Goal: Browse casually: Explore the website without a specific task or goal

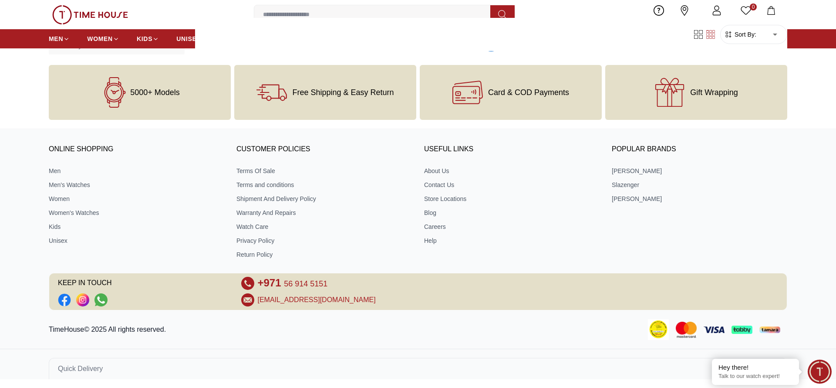
scroll to position [958, 0]
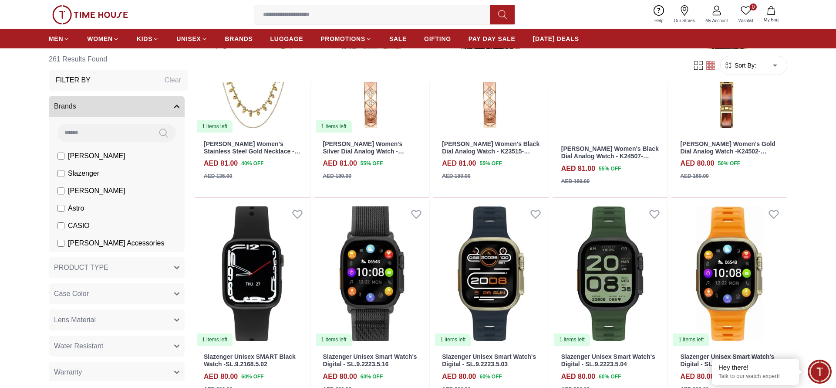
scroll to position [4361, 0]
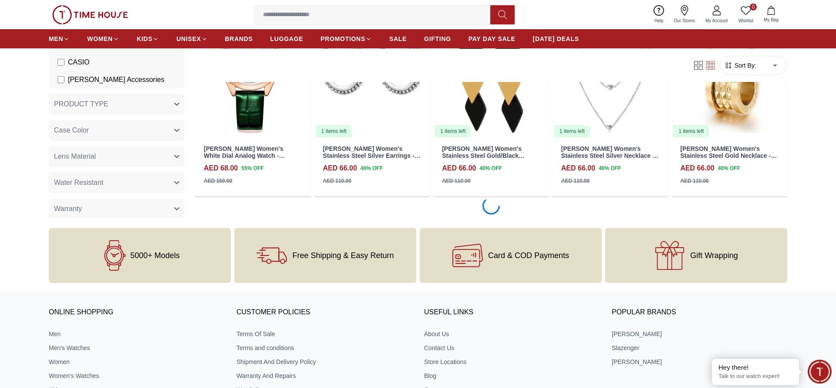
scroll to position [6913, 0]
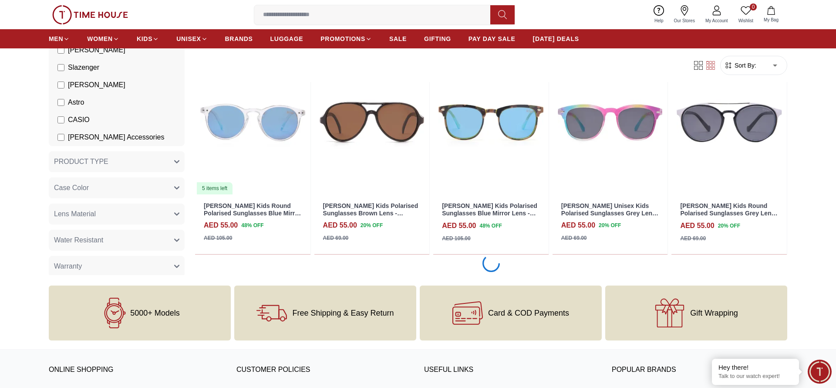
scroll to position [8614, 0]
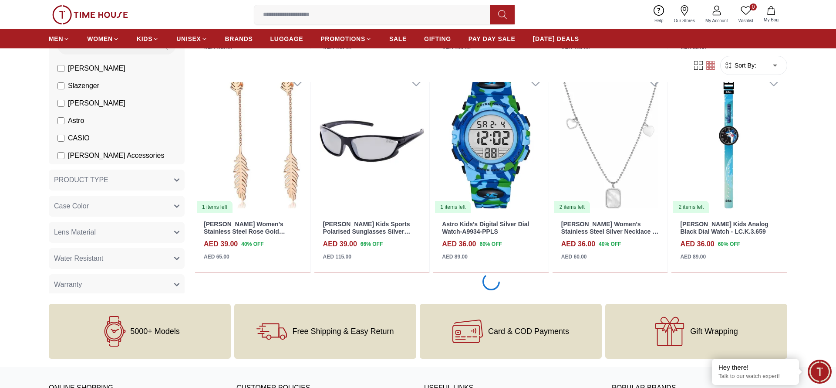
scroll to position [10316, 0]
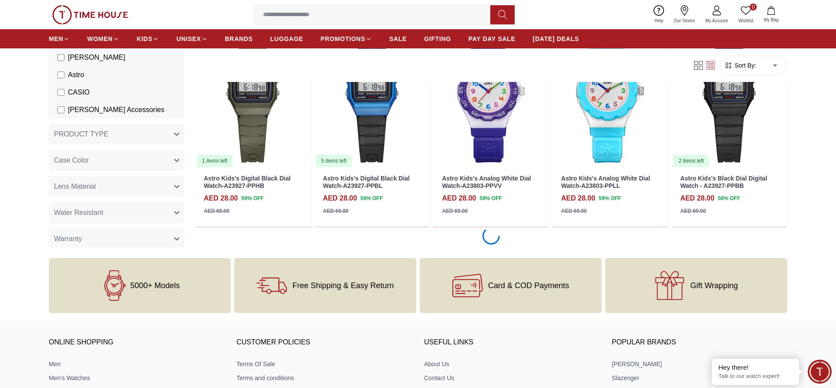
scroll to position [11167, 0]
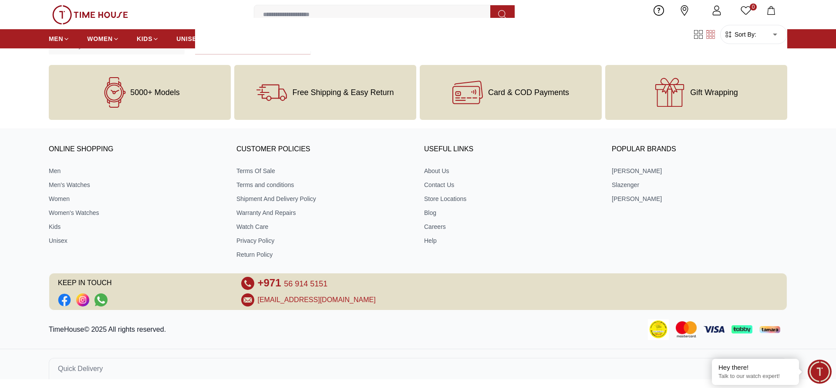
scroll to position [11359, 0]
